Goal: Task Accomplishment & Management: Manage account settings

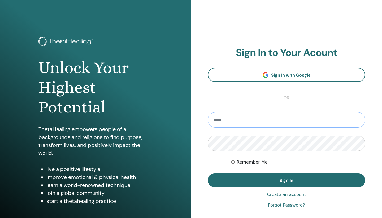
type input "**********"
click at [287, 180] on button "Sign In" at bounding box center [287, 180] width 158 height 14
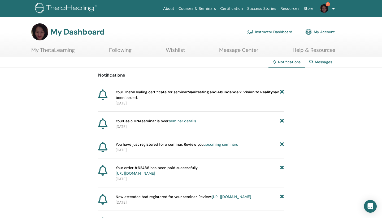
click at [262, 32] on link "Instructor Dashboard" at bounding box center [270, 32] width 46 height 12
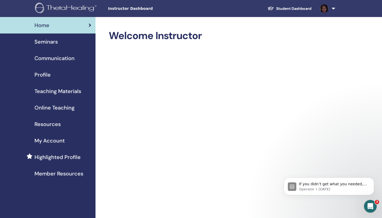
click at [45, 40] on span "Seminars" at bounding box center [46, 42] width 23 height 8
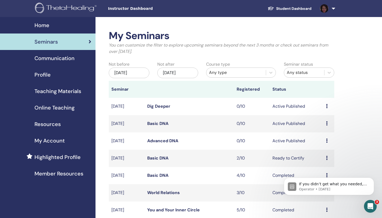
click at [326, 140] on icon at bounding box center [327, 140] width 2 height 4
click at [320, 143] on link "Preview" at bounding box center [322, 144] width 15 height 6
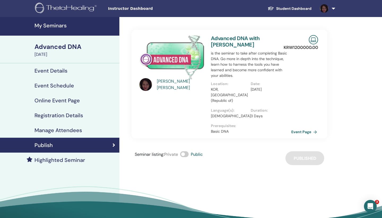
click at [304, 128] on link "Event Page" at bounding box center [305, 132] width 28 height 8
